Goal: Transaction & Acquisition: Obtain resource

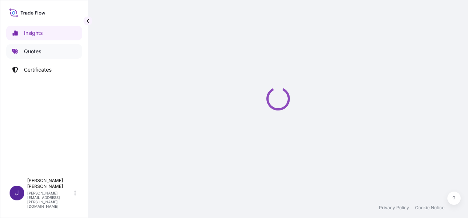
click at [39, 52] on p "Quotes" at bounding box center [32, 51] width 17 height 7
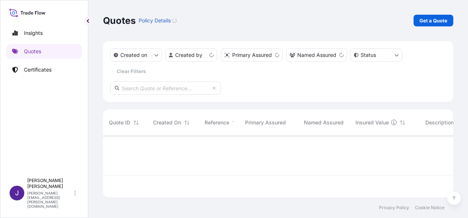
scroll to position [60, 344]
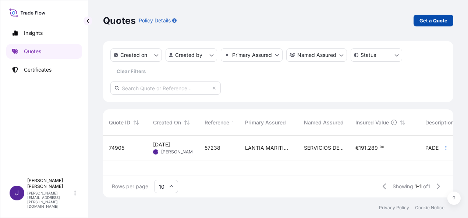
click at [438, 19] on p "Get a Quote" at bounding box center [433, 20] width 28 height 7
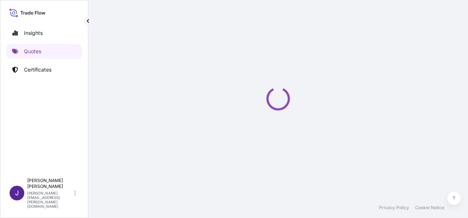
select select "Sea"
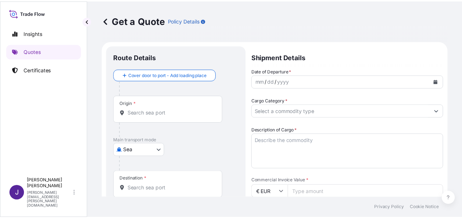
scroll to position [12, 0]
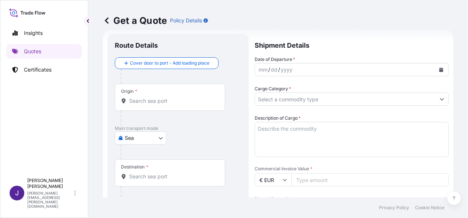
click at [135, 105] on div "Origin *" at bounding box center [170, 97] width 110 height 27
click at [135, 105] on input "Origin *" at bounding box center [172, 100] width 87 height 7
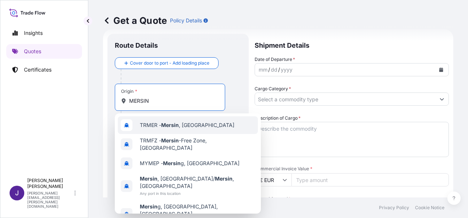
click at [181, 127] on span "TRMER - [GEOGRAPHIC_DATA] , [GEOGRAPHIC_DATA]" at bounding box center [187, 125] width 95 height 7
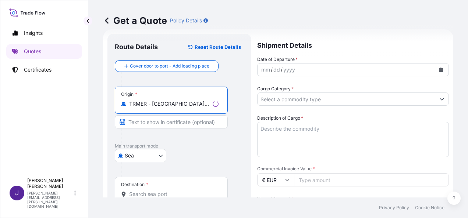
type input "TRMER - [GEOGRAPHIC_DATA], [GEOGRAPHIC_DATA]"
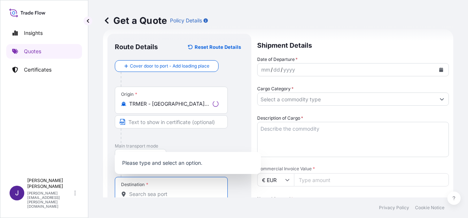
click at [171, 191] on input "Destination *" at bounding box center [173, 194] width 89 height 7
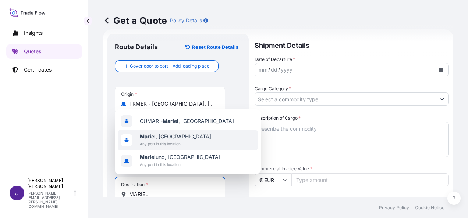
click at [160, 138] on span "Mariel , [GEOGRAPHIC_DATA]" at bounding box center [175, 136] width 71 height 7
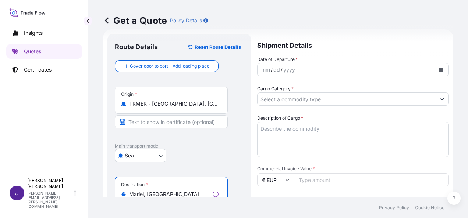
type input "Mariel, [GEOGRAPHIC_DATA]"
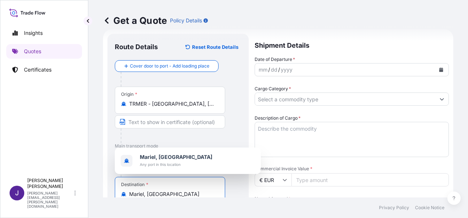
click at [437, 67] on button "Calendar" at bounding box center [441, 70] width 12 height 12
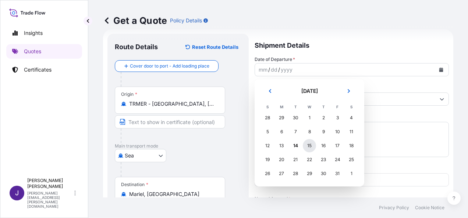
click at [313, 146] on div "15" at bounding box center [309, 145] width 13 height 13
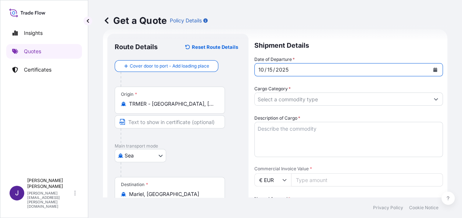
click at [319, 101] on input "Cargo Category *" at bounding box center [342, 99] width 175 height 13
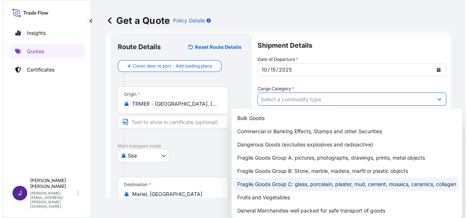
scroll to position [37, 0]
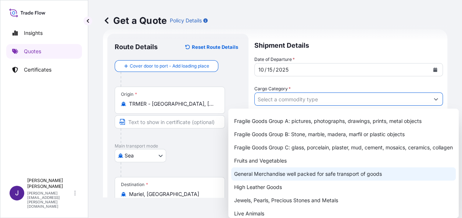
click at [268, 181] on div "General Merchandise well packed for safe transport of goods" at bounding box center [343, 174] width 225 height 13
type input "General Merchandise well packed for safe transport of goods"
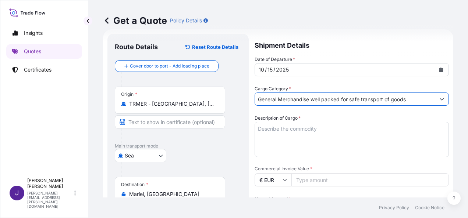
click at [309, 129] on textarea "Description of Cargo *" at bounding box center [352, 139] width 194 height 35
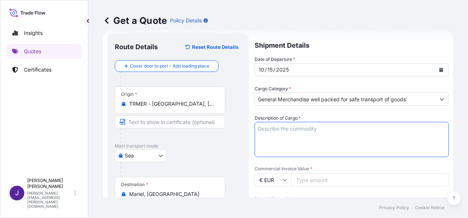
click at [298, 131] on textarea "Description of Cargo *" at bounding box center [352, 139] width 194 height 35
paste textarea "ESPAGUETIS"
type textarea "ESPAGUETIS"
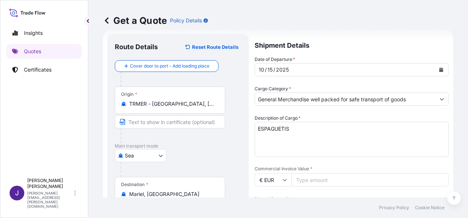
click at [323, 179] on input "Commercial Invoice Value *" at bounding box center [369, 180] width 157 height 13
type input "14900"
click at [299, 192] on div "Date of Departure * [DATE] Cargo Category * General Merchandise well packed for…" at bounding box center [352, 180] width 194 height 249
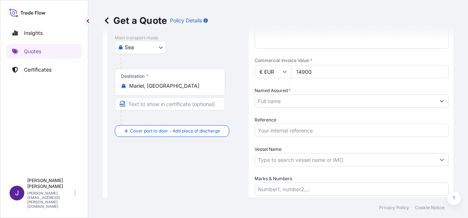
scroll to position [122, 0]
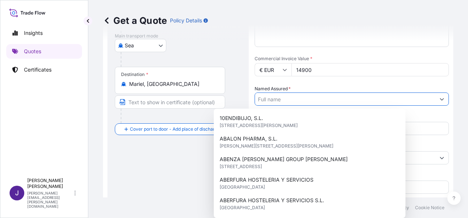
click at [305, 99] on input "Named Assured *" at bounding box center [345, 99] width 180 height 13
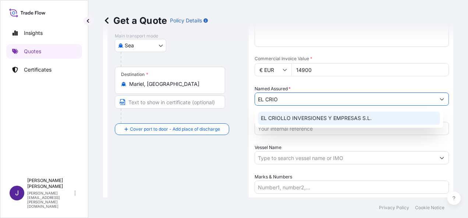
click at [301, 121] on span "EL CRIOLLO INVERSIONES Y EMPRESAS S.L." at bounding box center [316, 118] width 111 height 7
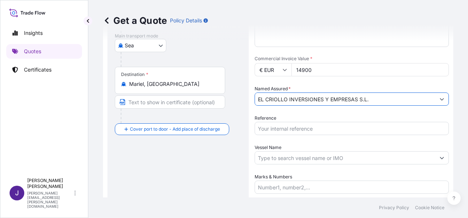
type input "EL CRIOLLO INVERSIONES Y EMPRESAS S.L."
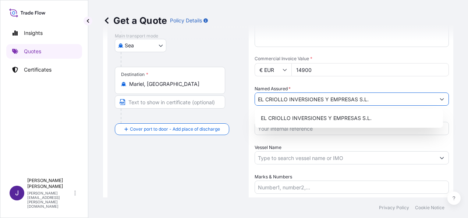
click at [282, 130] on input "Reference" at bounding box center [352, 128] width 194 height 13
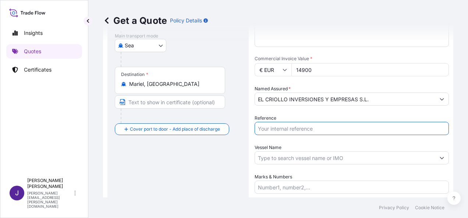
click at [276, 187] on input "Marks & Numbers" at bounding box center [352, 187] width 194 height 13
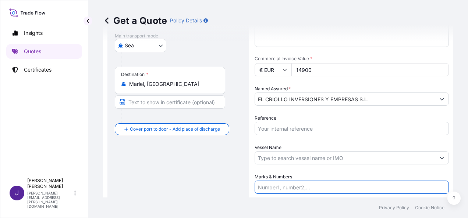
paste input "CMAU3047958 20DV Seal nº L6856358 // 2730 BULTOS / 27944.48KG"
type input "CMAU3047958 20DV Seal nº L6856358 // 2730 BULTOS / 27944.48KG"
click at [263, 124] on input "Reference" at bounding box center [352, 128] width 194 height 13
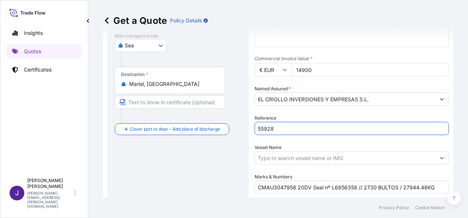
type input "55928"
click at [309, 158] on input "Vessel Name" at bounding box center [345, 158] width 180 height 13
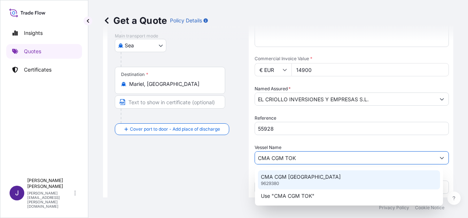
click at [324, 177] on div "CMA CGM [GEOGRAPHIC_DATA] 9629380" at bounding box center [349, 180] width 182 height 19
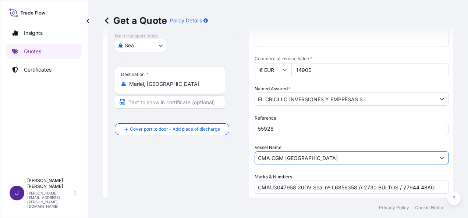
scroll to position [177, 0]
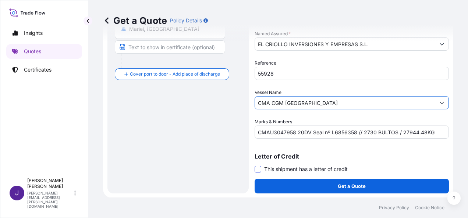
type input "CMA CGM [GEOGRAPHIC_DATA]"
click at [256, 168] on span at bounding box center [258, 169] width 7 height 7
click at [255, 166] on input "This shipment has a letter of credit" at bounding box center [255, 166] width 0 height 0
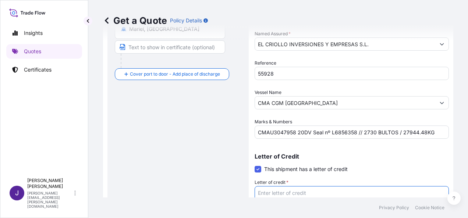
click at [290, 191] on textarea "Letter of credit *" at bounding box center [352, 203] width 194 height 35
paste textarea "EL CRIOLLO INVERSIONES Y EMPRESAS S.L. [STREET_ADDRESS]"
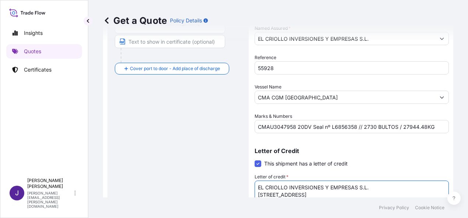
type textarea "EL CRIOLLO INVERSIONES Y EMPRESAS S.L. [STREET_ADDRESS]"
click at [176, 129] on div "Route Details Reset Route Details Cover door to port - Add loading place Place …" at bounding box center [178, 53] width 127 height 367
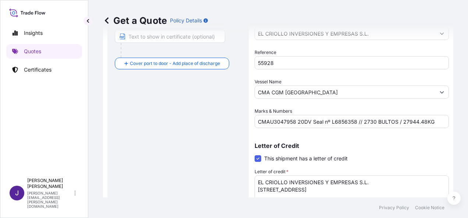
scroll to position [233, 0]
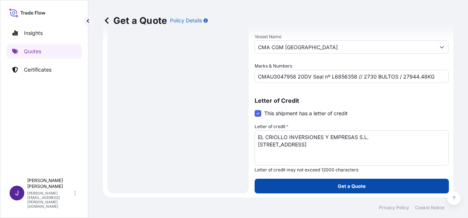
click at [358, 188] on p "Get a Quote" at bounding box center [352, 186] width 28 height 7
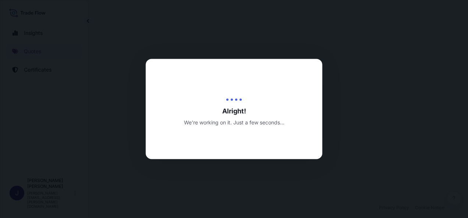
select select "Sea"
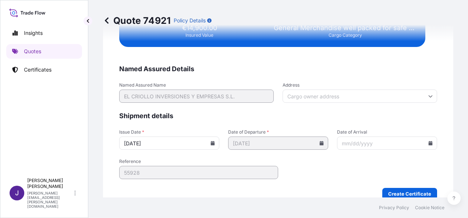
scroll to position [1502, 0]
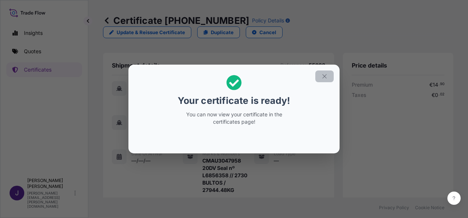
click at [324, 77] on icon "button" at bounding box center [324, 76] width 4 height 4
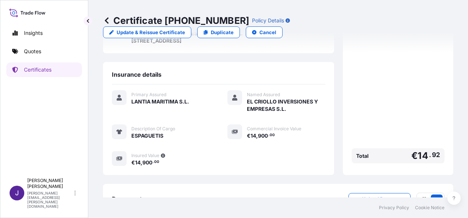
scroll to position [211, 0]
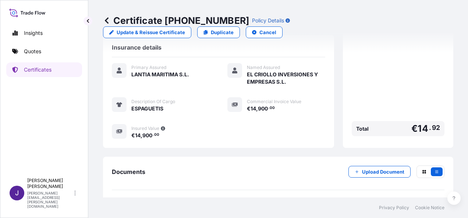
click at [242, 198] on link "PDF Certificate [DATE]" at bounding box center [278, 207] width 333 height 19
